Goal: Navigation & Orientation: Go to known website

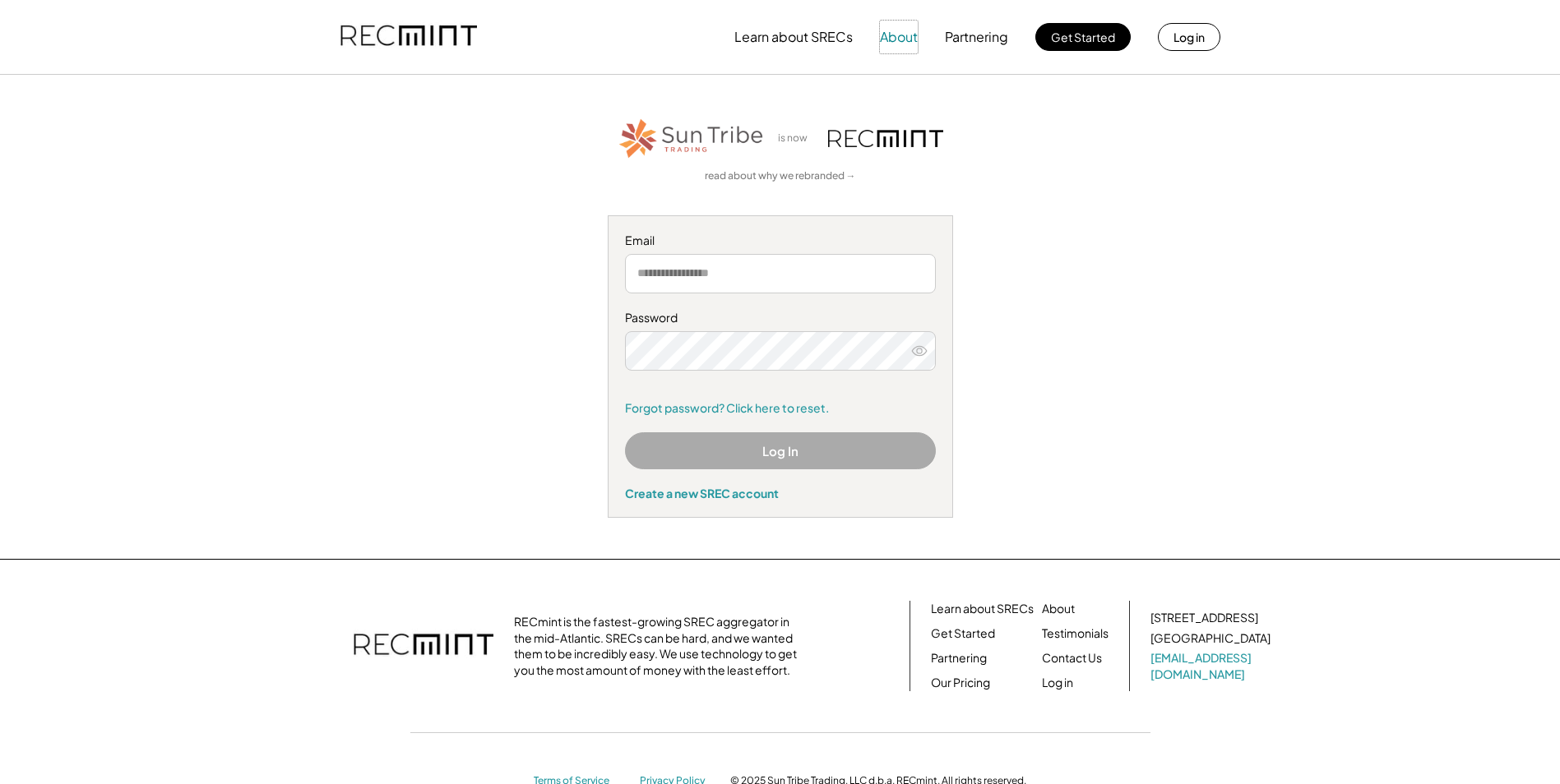
click at [906, 28] on button "About" at bounding box center [899, 37] width 38 height 33
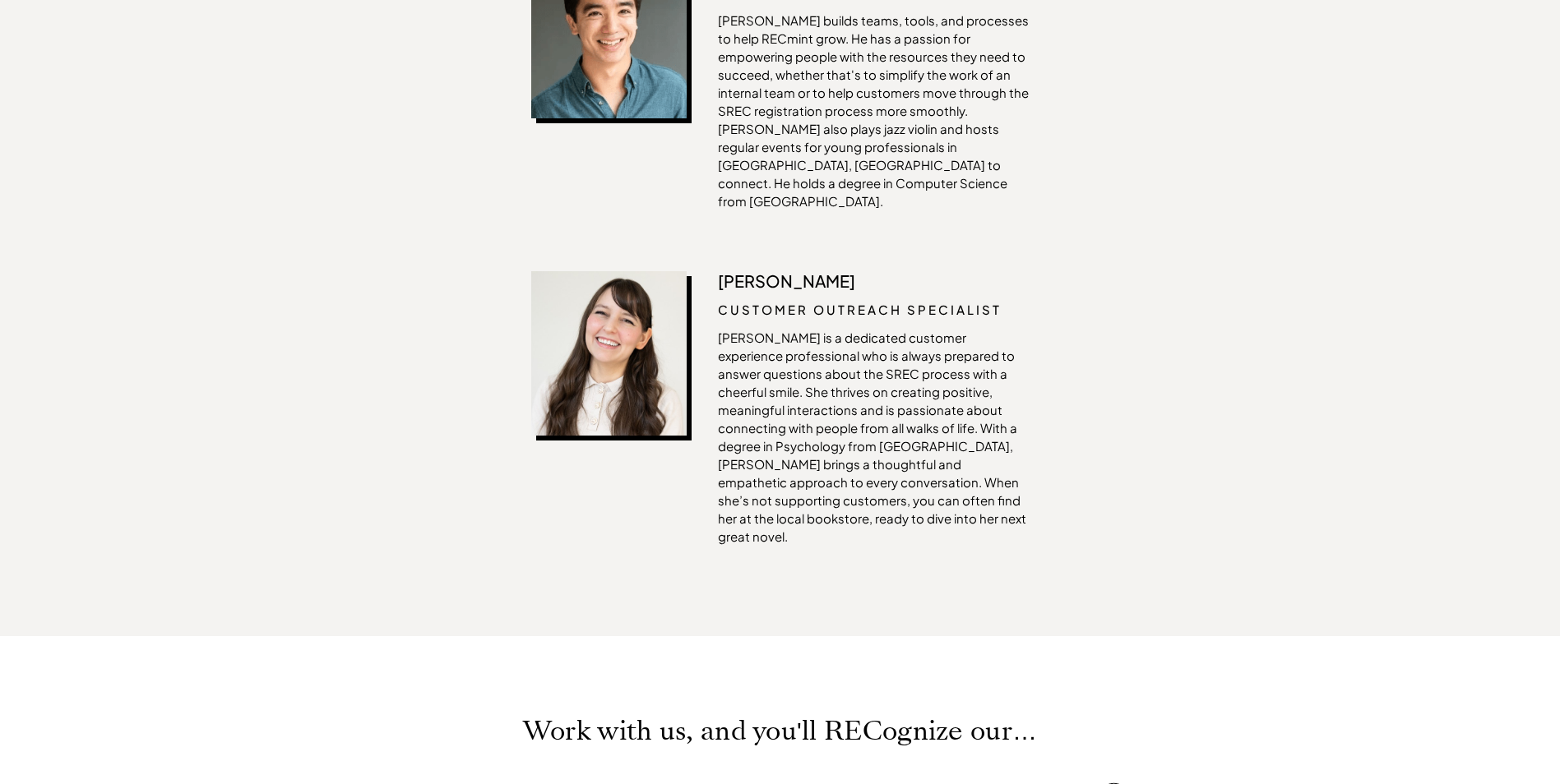
scroll to position [3782, 0]
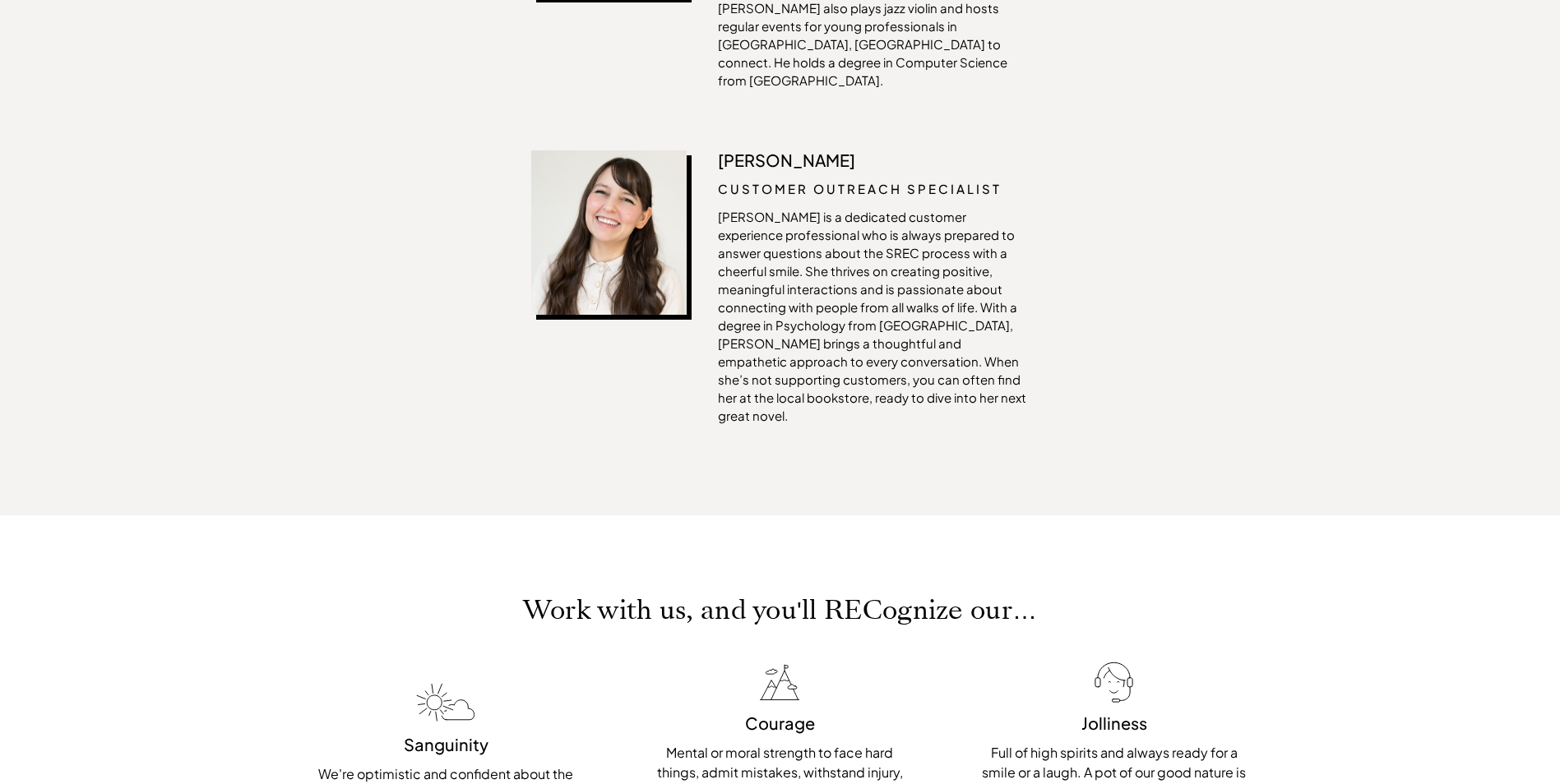
click at [526, 678] on div "Work with us, and you'll RECognize our… Sanguinity We're optimistic and confide…" at bounding box center [780, 713] width 1560 height 395
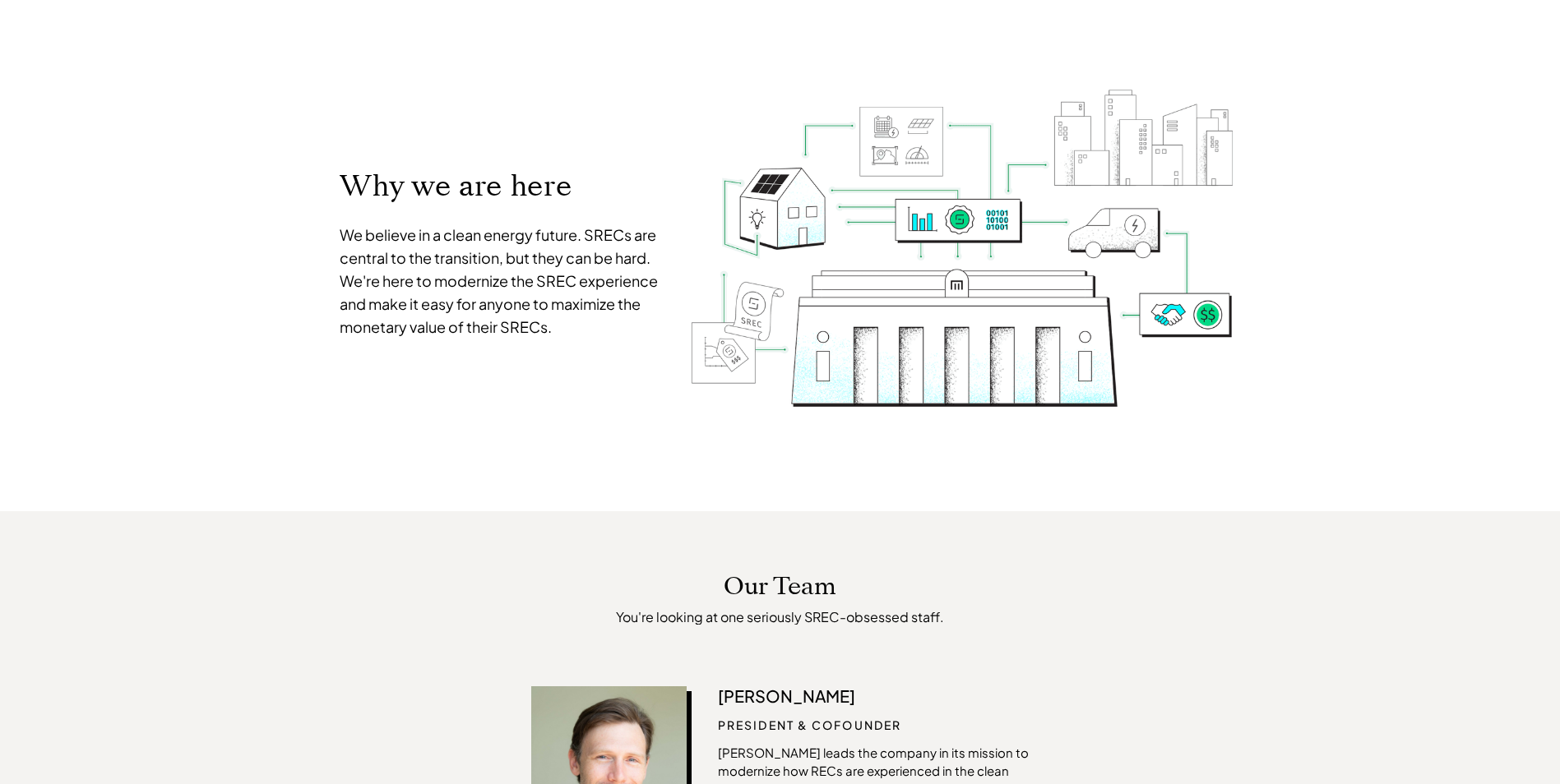
scroll to position [0, 0]
